Goal: Entertainment & Leisure: Consume media (video, audio)

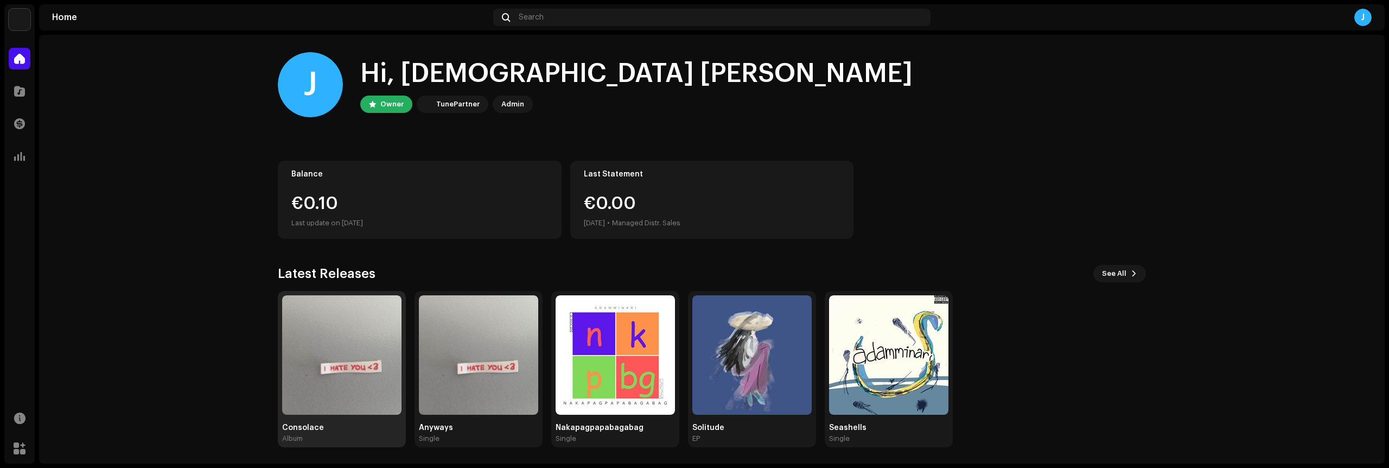
click at [365, 371] on img at bounding box center [341, 354] width 119 height 119
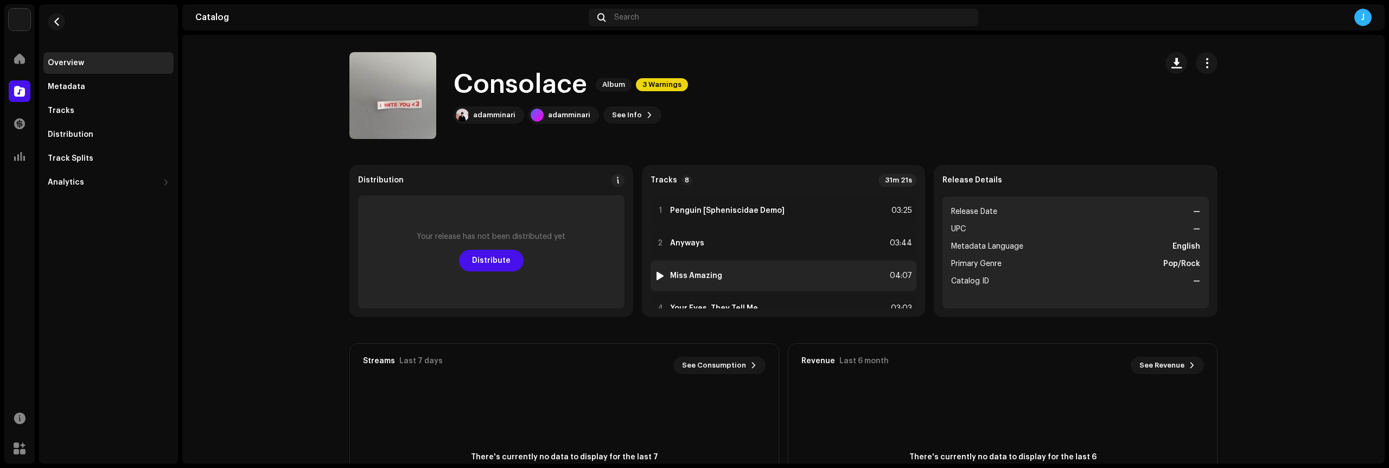
click at [662, 269] on div "3 Miss Amazing 04:07" at bounding box center [784, 275] width 266 height 30
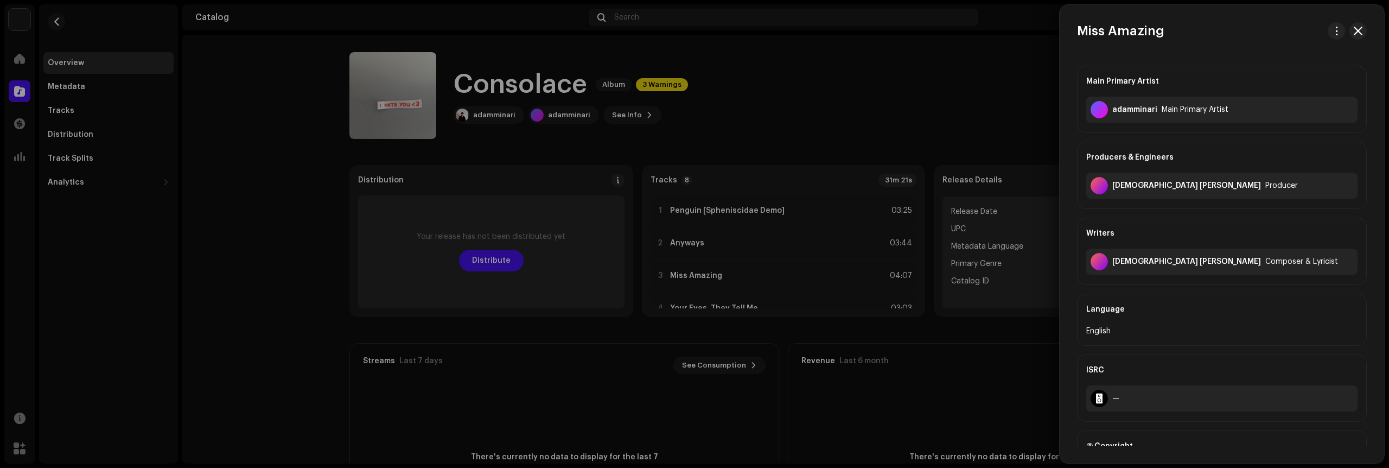
click at [651, 271] on div at bounding box center [694, 234] width 1389 height 468
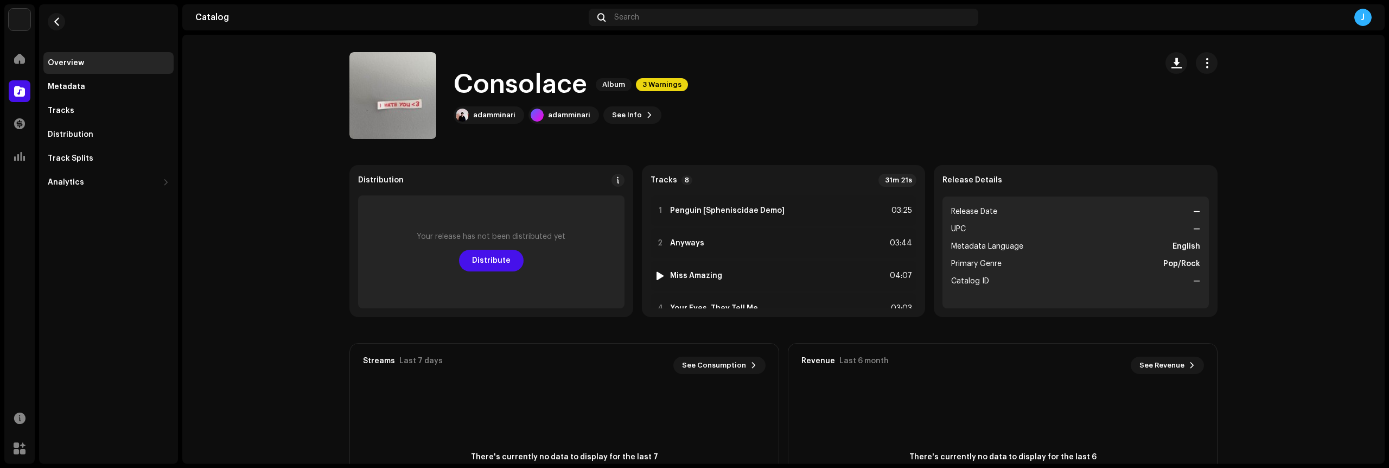
click at [653, 271] on img at bounding box center [660, 276] width 14 height 14
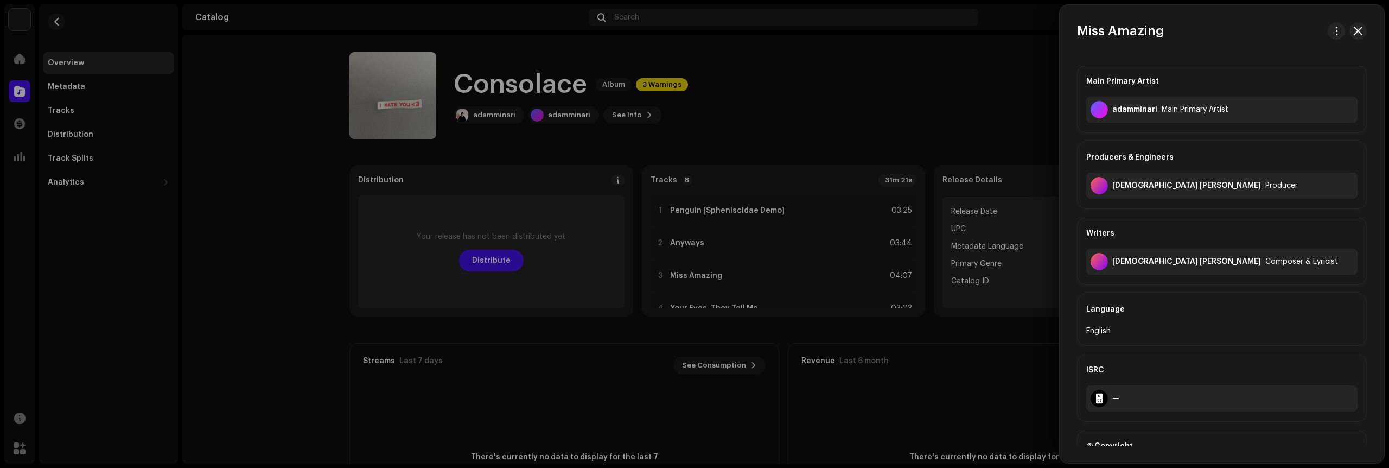
click at [651, 271] on div at bounding box center [694, 234] width 1389 height 468
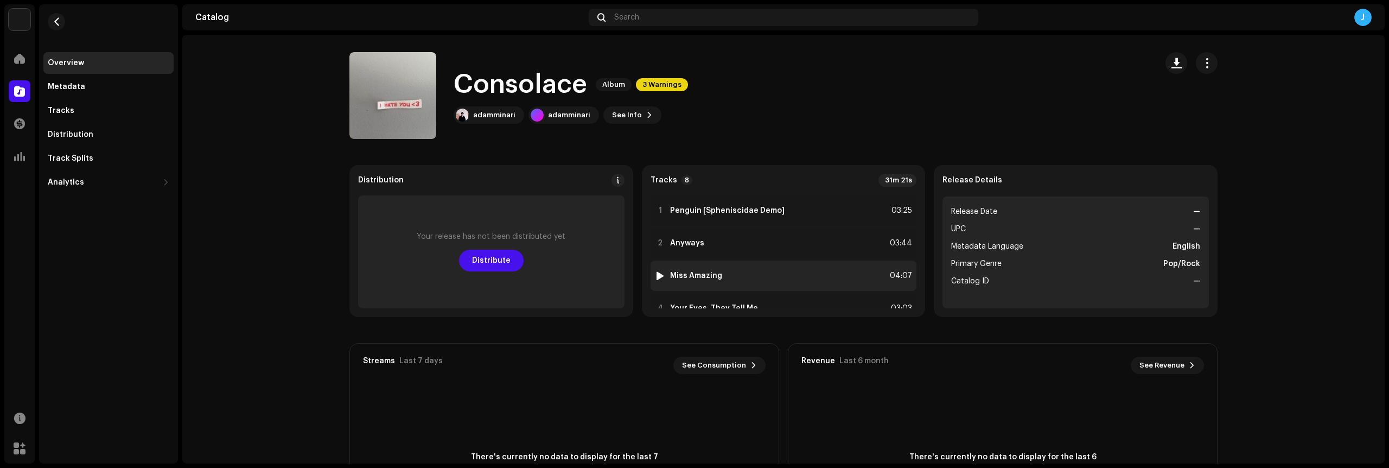
click at [651, 272] on div "3 Miss Amazing 04:07" at bounding box center [784, 275] width 266 height 30
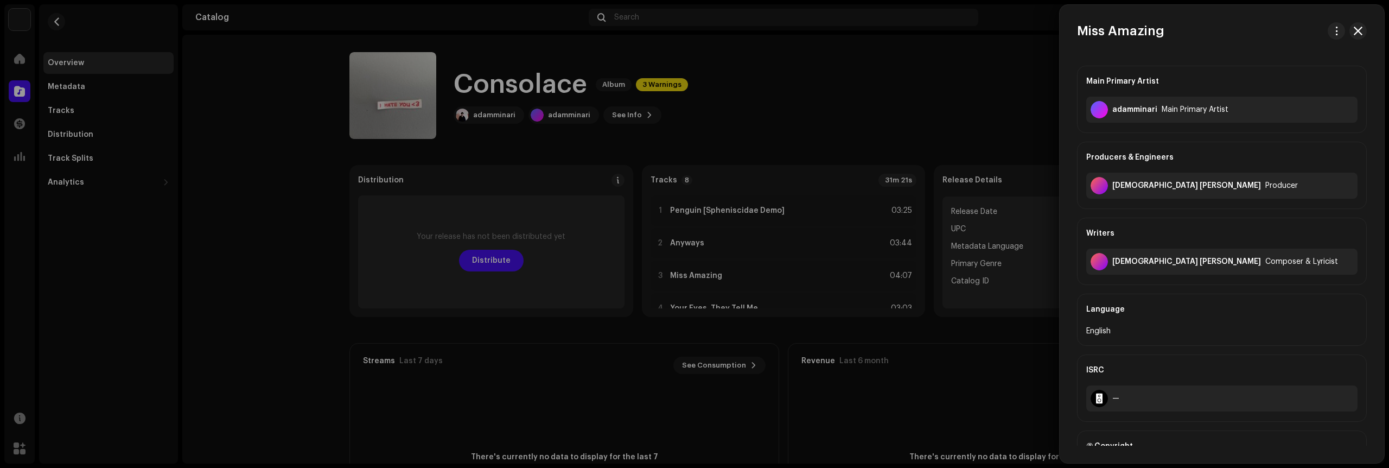
click at [656, 272] on div at bounding box center [694, 234] width 1389 height 468
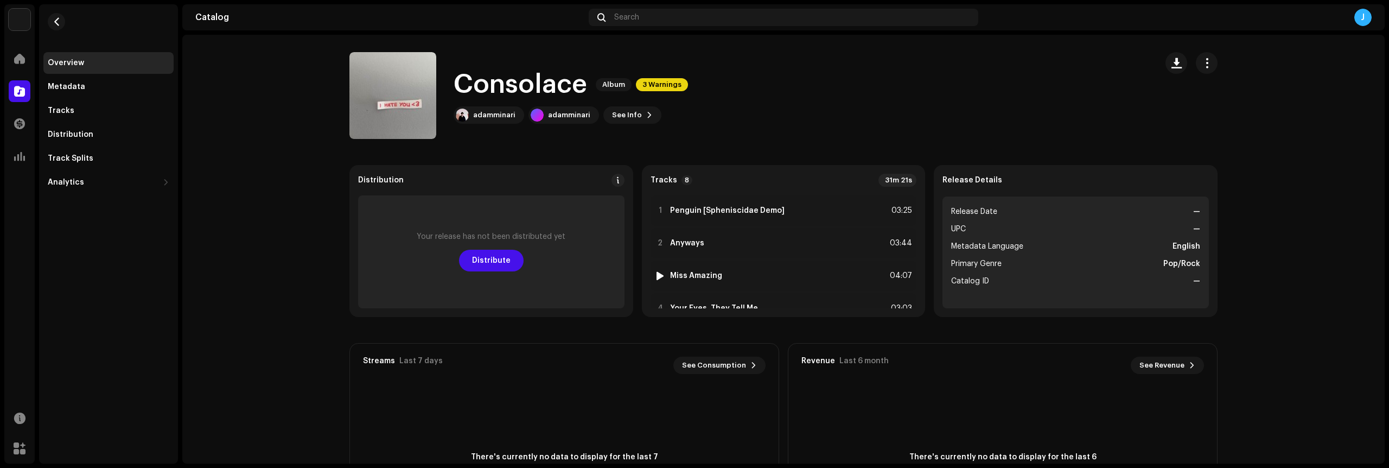
click at [656, 272] on div at bounding box center [660, 275] width 8 height 9
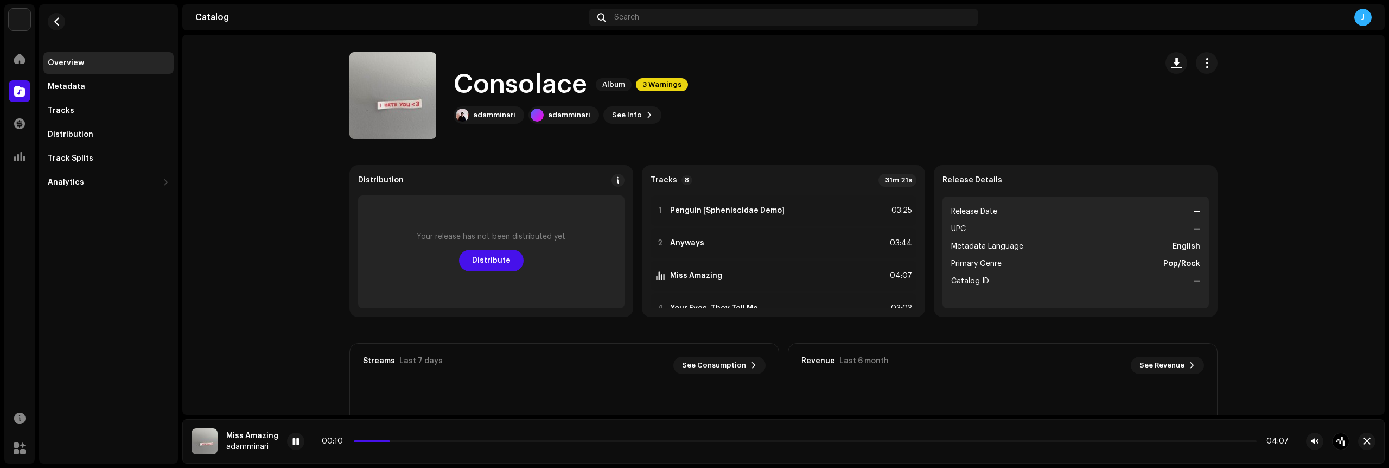
click at [1242, 345] on catalog-releases-details-overview "Consolace Album 3 Warnings Consolace Album 3 Warnings adamminari adamminari See…" at bounding box center [783, 306] width 1202 height 543
click at [1314, 435] on button "button" at bounding box center [1314, 440] width 17 height 17
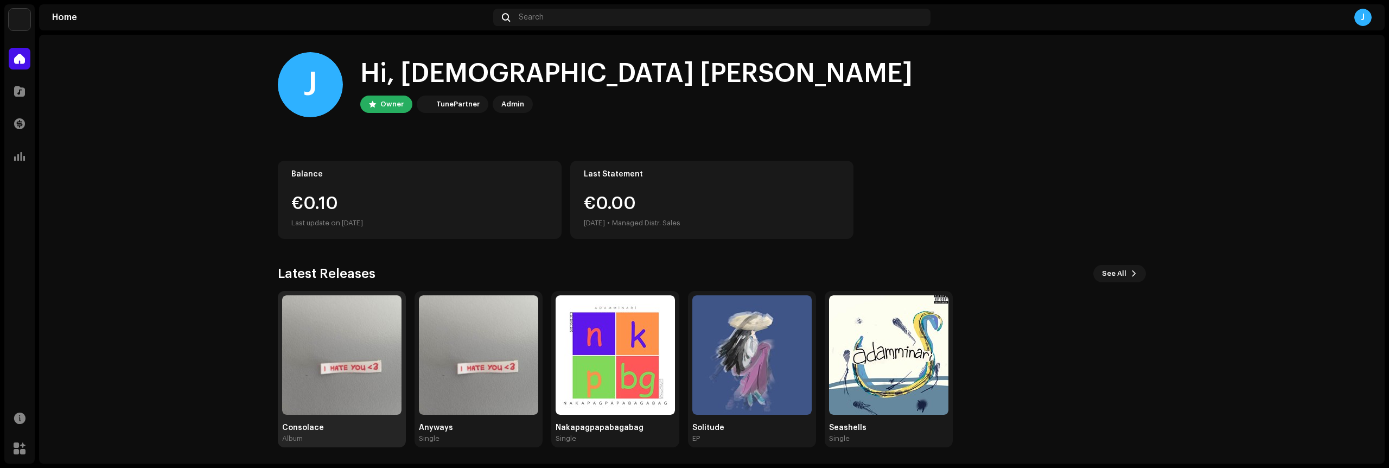
click at [305, 341] on img at bounding box center [341, 354] width 119 height 119
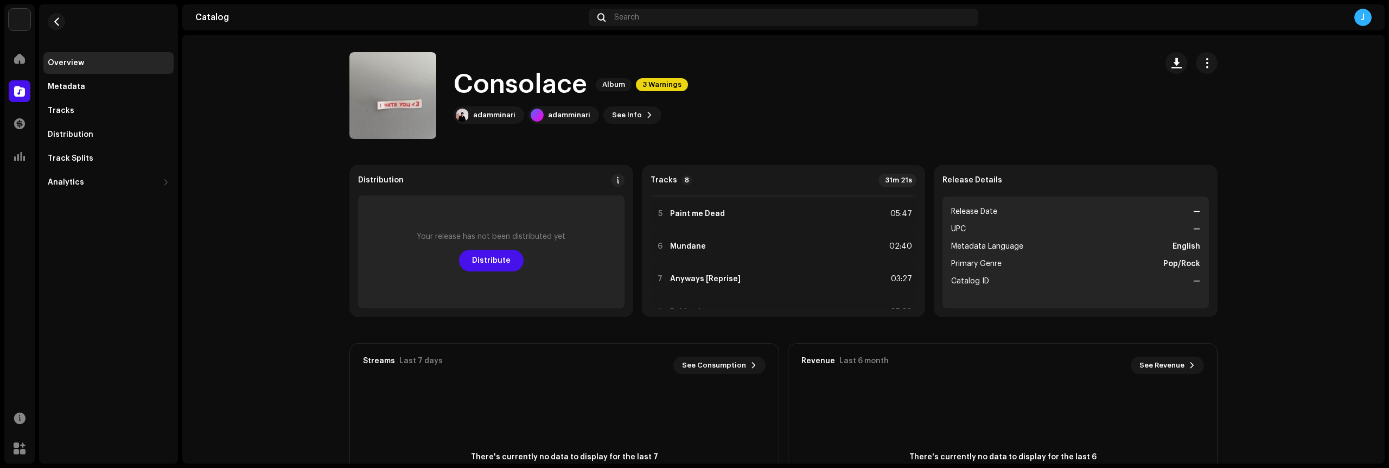
scroll to position [154, 0]
